Goal: Task Accomplishment & Management: Use online tool/utility

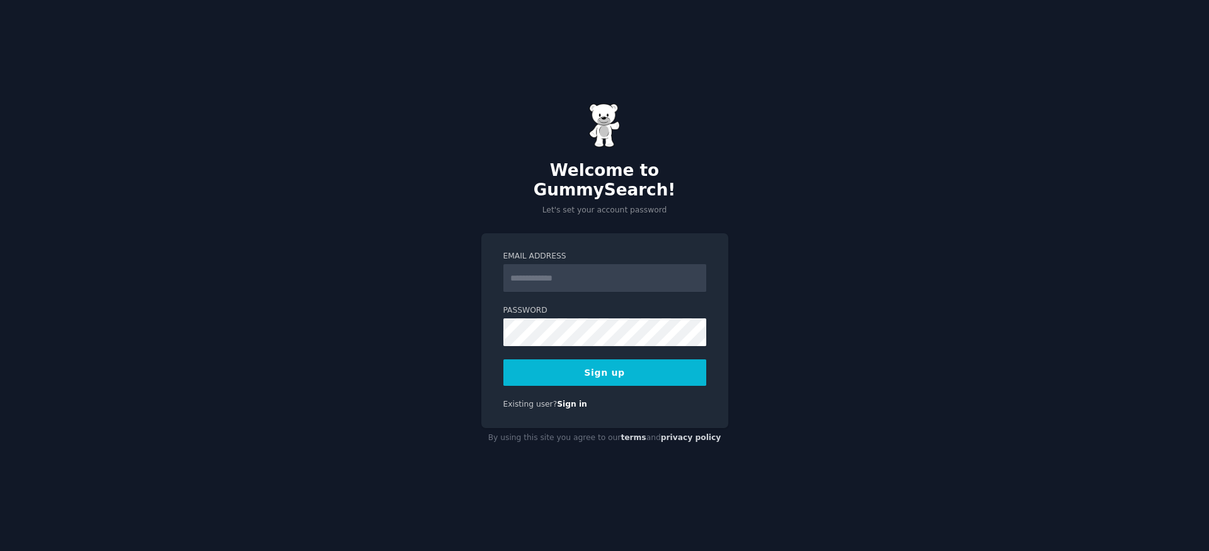
click at [532, 264] on input "Email Address" at bounding box center [604, 278] width 203 height 28
type input "**********"
click at [571, 360] on button "Sign up" at bounding box center [604, 372] width 203 height 26
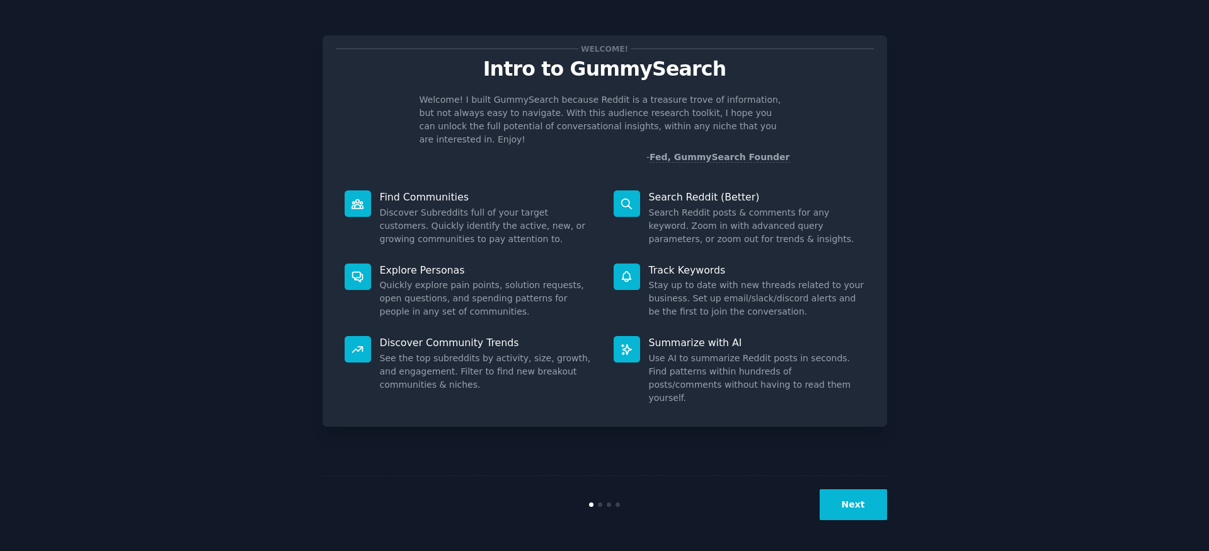
click at [851, 505] on button "Next" at bounding box center [852, 504] width 67 height 31
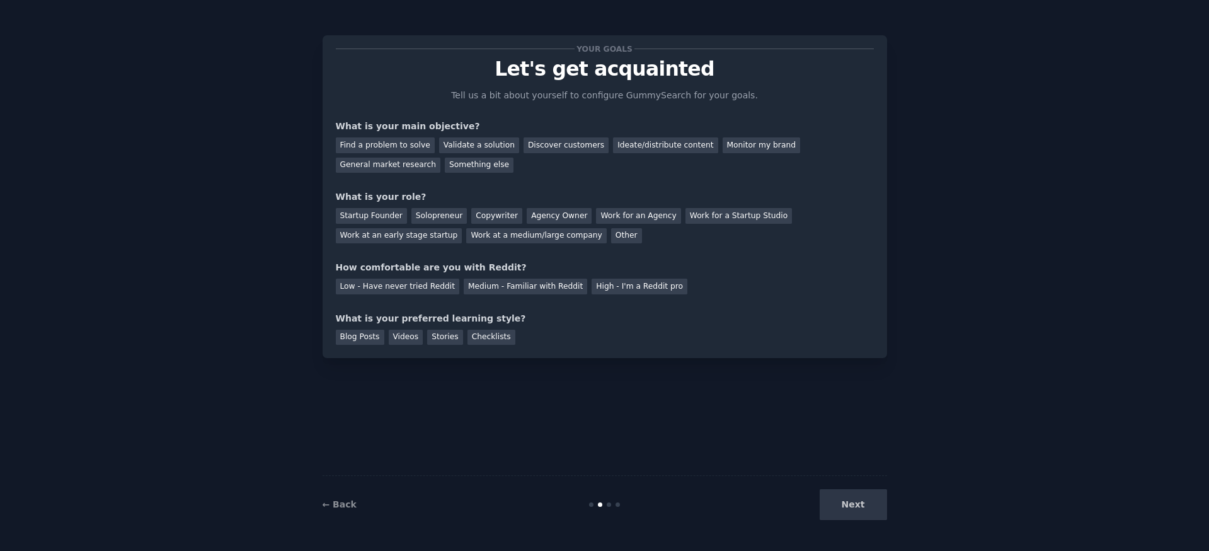
click at [850, 503] on div "Next" at bounding box center [793, 504] width 188 height 31
click at [373, 140] on div "Find a problem to solve" at bounding box center [385, 145] width 99 height 16
click at [388, 216] on div "Startup Founder" at bounding box center [371, 216] width 71 height 16
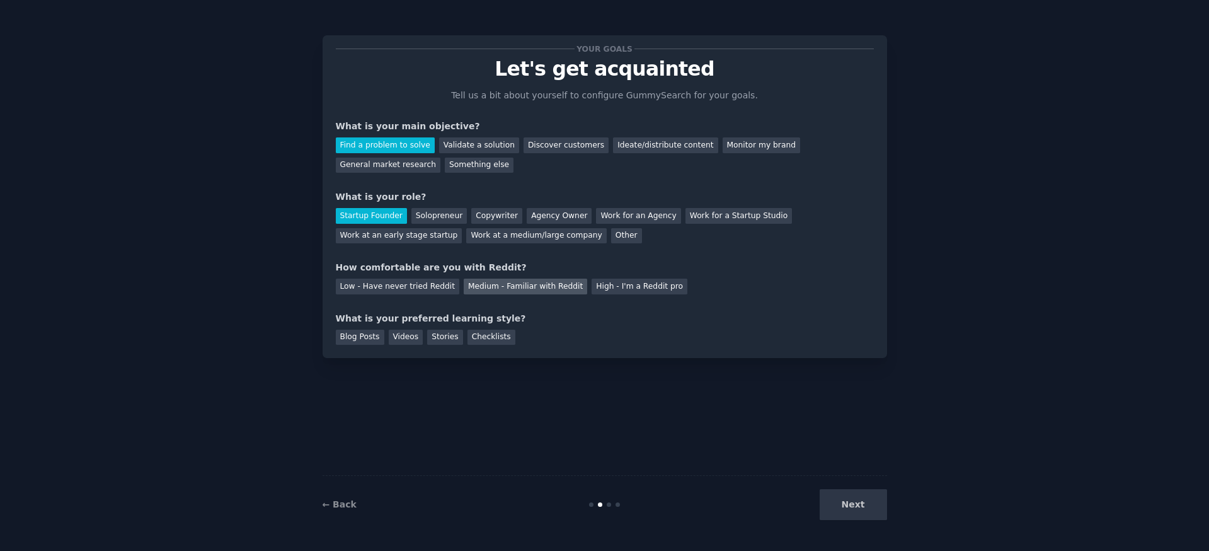
click at [552, 286] on div "Medium - Familiar with Reddit" at bounding box center [525, 286] width 123 height 16
click at [399, 339] on div "Videos" at bounding box center [406, 337] width 35 height 16
click at [361, 344] on div "Blog Posts" at bounding box center [360, 337] width 48 height 16
click at [411, 331] on div "Videos" at bounding box center [406, 337] width 35 height 16
click at [364, 339] on div "Blog Posts" at bounding box center [360, 337] width 48 height 16
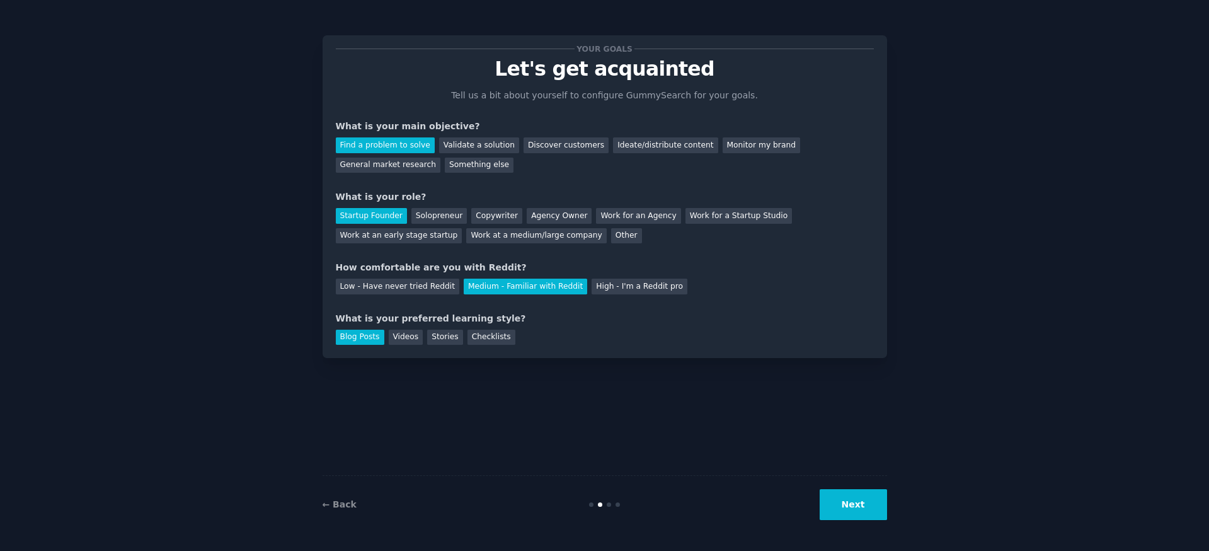
click at [854, 506] on button "Next" at bounding box center [852, 504] width 67 height 31
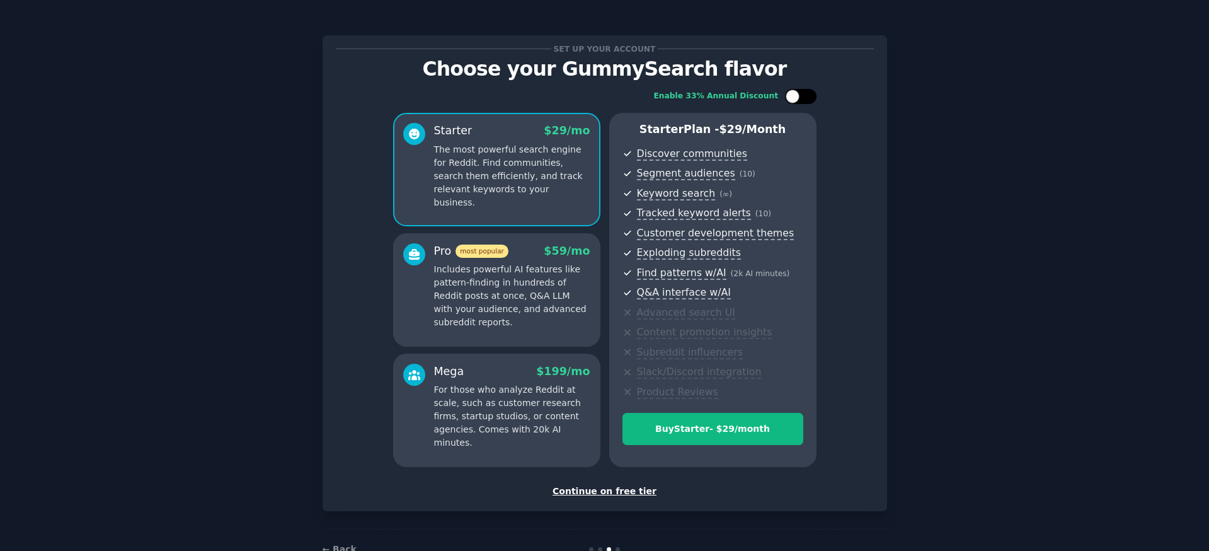
click at [801, 102] on div at bounding box center [800, 96] width 31 height 15
click at [809, 94] on div at bounding box center [809, 96] width 14 height 14
checkbox input "false"
click at [555, 316] on p "Includes powerful AI features like pattern-finding in hundreds of Reddit posts …" at bounding box center [512, 296] width 156 height 66
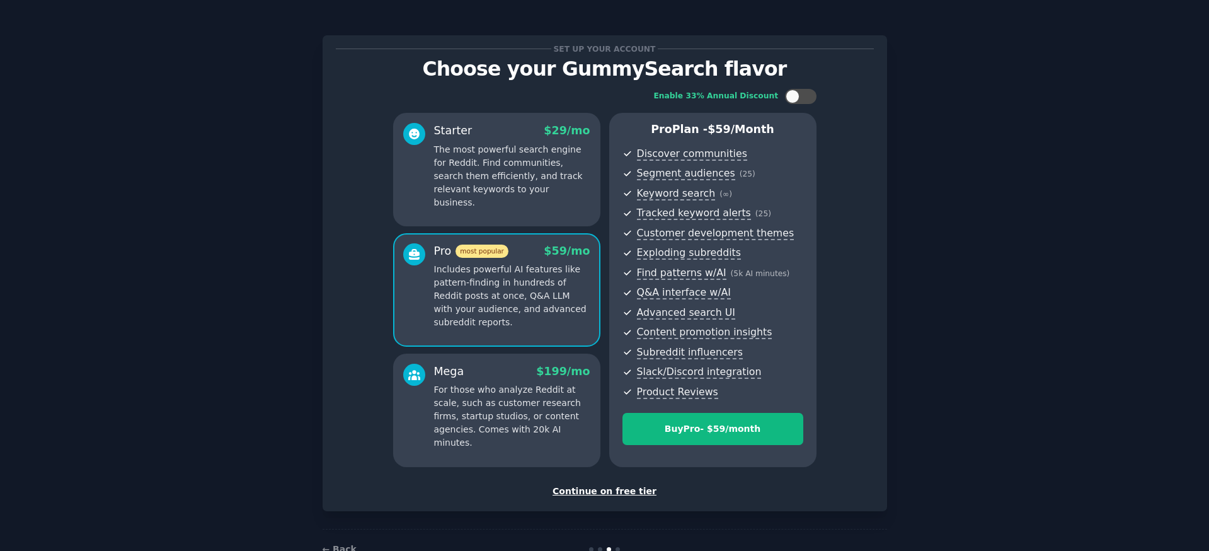
click at [613, 491] on div "Continue on free tier" at bounding box center [605, 490] width 538 height 13
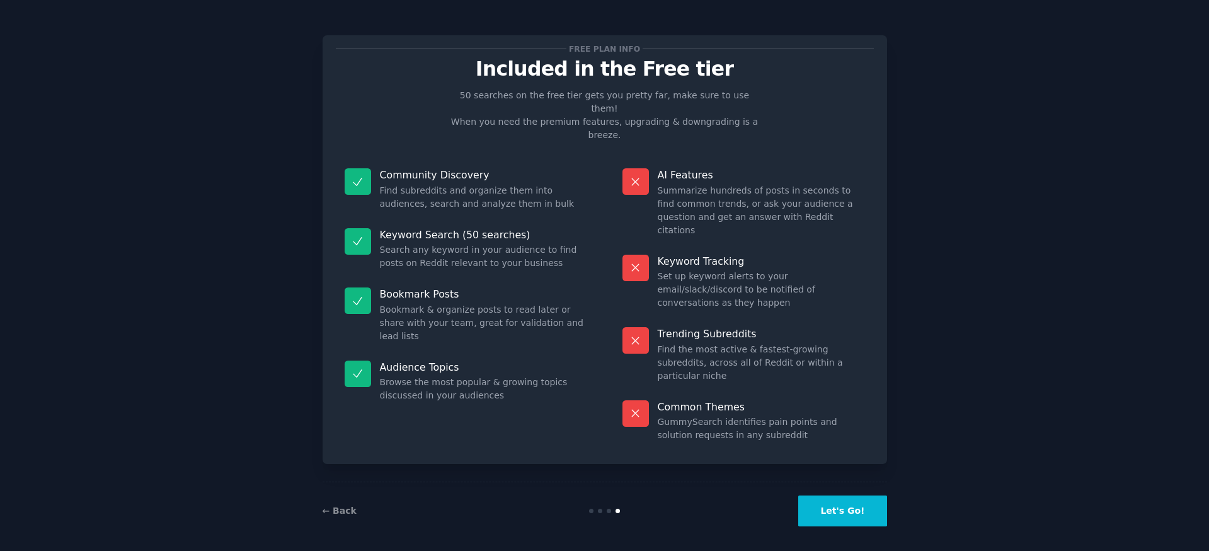
click at [848, 511] on button "Let's Go!" at bounding box center [842, 510] width 88 height 31
